Goal: Navigation & Orientation: Go to known website

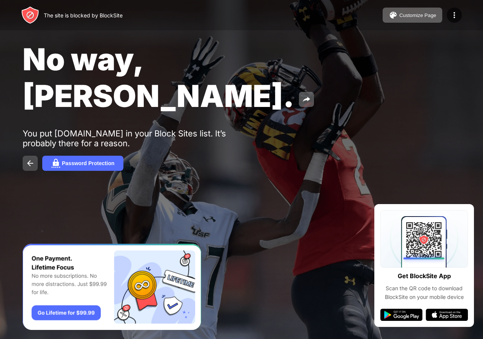
click at [29, 159] on img at bounding box center [30, 163] width 9 height 9
